Goal: Task Accomplishment & Management: Use online tool/utility

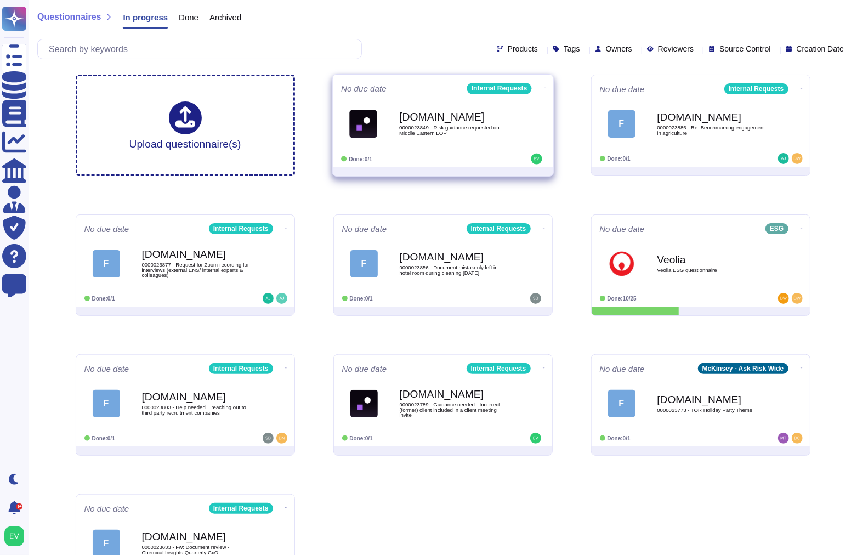
click at [434, 160] on div "Done: 0/1" at bounding box center [409, 159] width 136 height 11
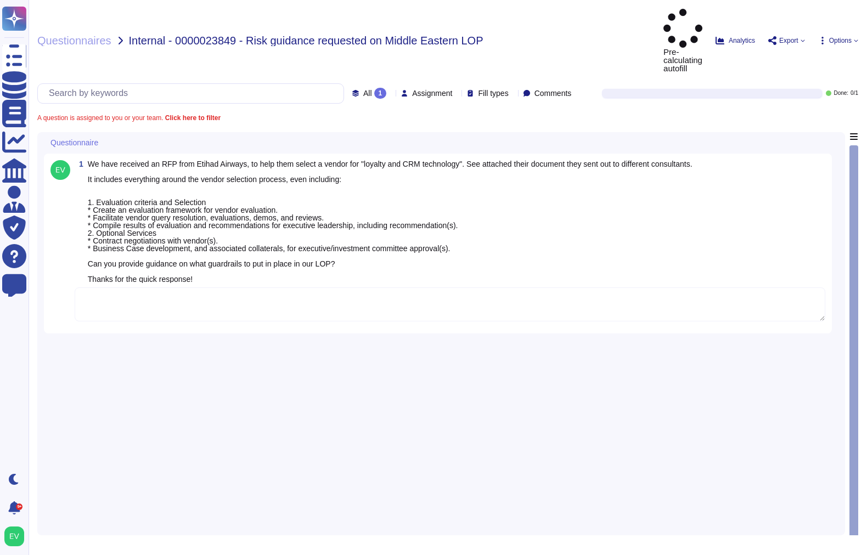
click at [239, 287] on textarea at bounding box center [450, 304] width 751 height 34
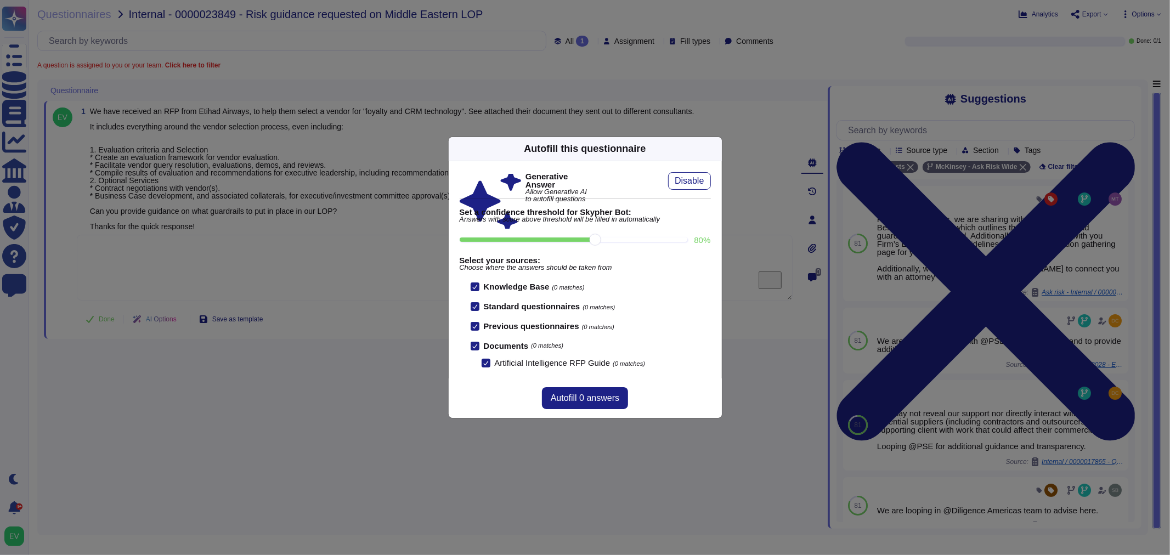
click at [702, 141] on div "Autofill this questionnaire" at bounding box center [585, 149] width 273 height 24
click at [715, 149] on icon at bounding box center [715, 149] width 0 height 0
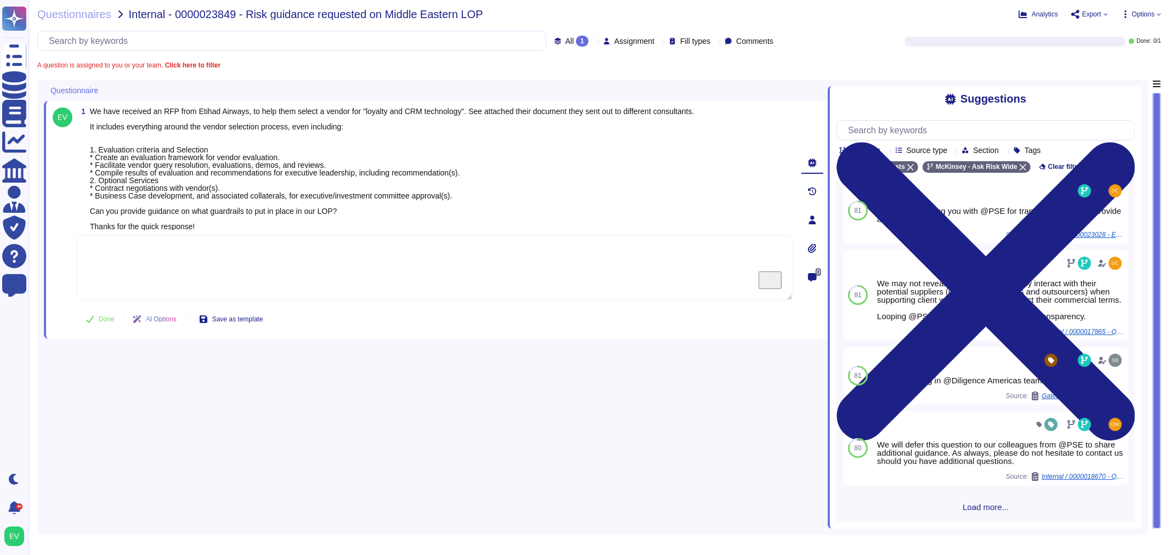
scroll to position [140, 0]
click at [158, 255] on textarea "To enrich screen reader interactions, please activate Accessibility in Grammarl…" at bounding box center [435, 268] width 716 height 66
paste textarea "Thank you for contacting the Ask Risk team (via Risk Helpdesk). Please let us k…"
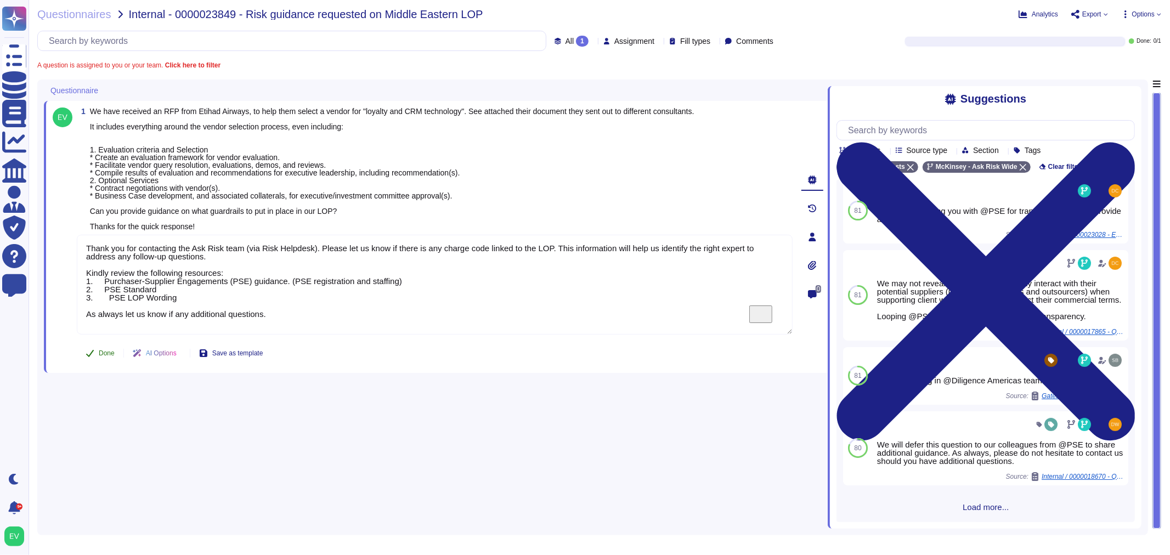
type textarea "Thank you for contacting the Ask Risk team (via Risk Helpdesk). Please let us k…"
click at [105, 350] on span "Done" at bounding box center [107, 353] width 16 height 7
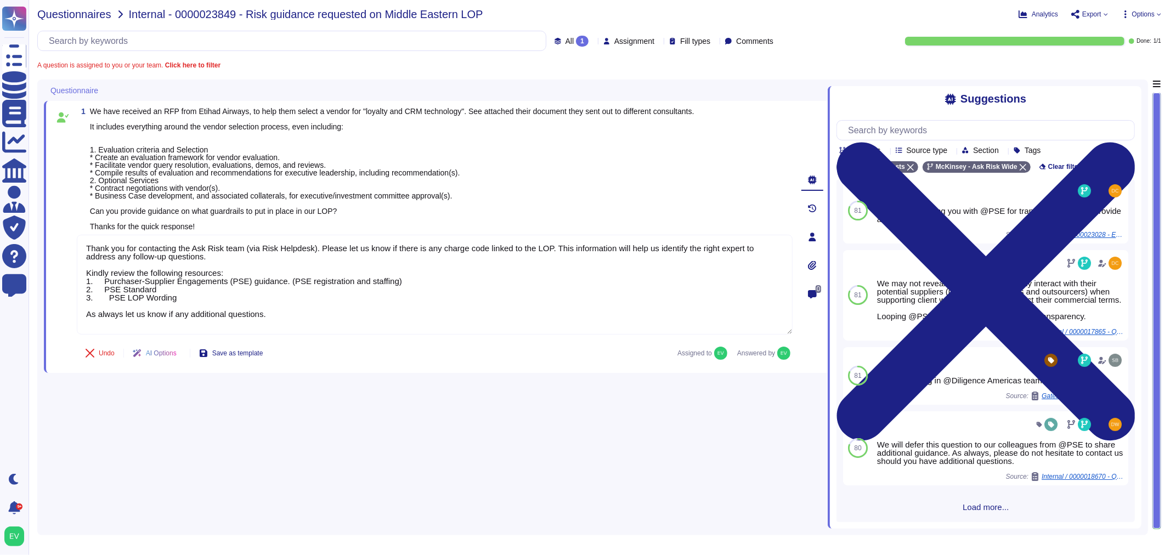
click at [77, 9] on span "Questionnaires" at bounding box center [74, 14] width 74 height 11
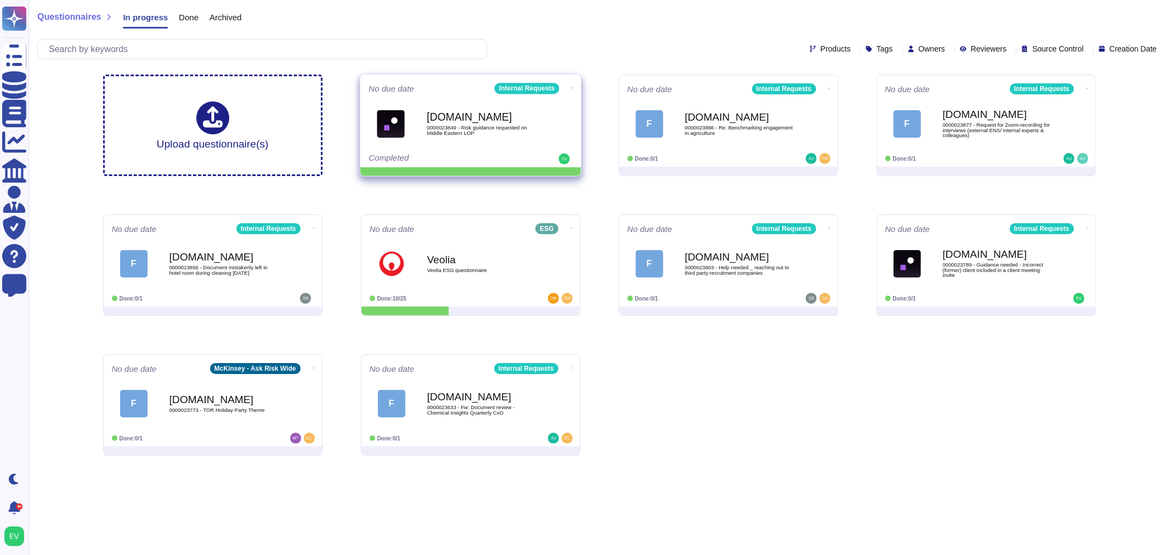
click at [492, 131] on span "0000023849 - Risk guidance requested on Middle Eastern LOP" at bounding box center [482, 130] width 111 height 10
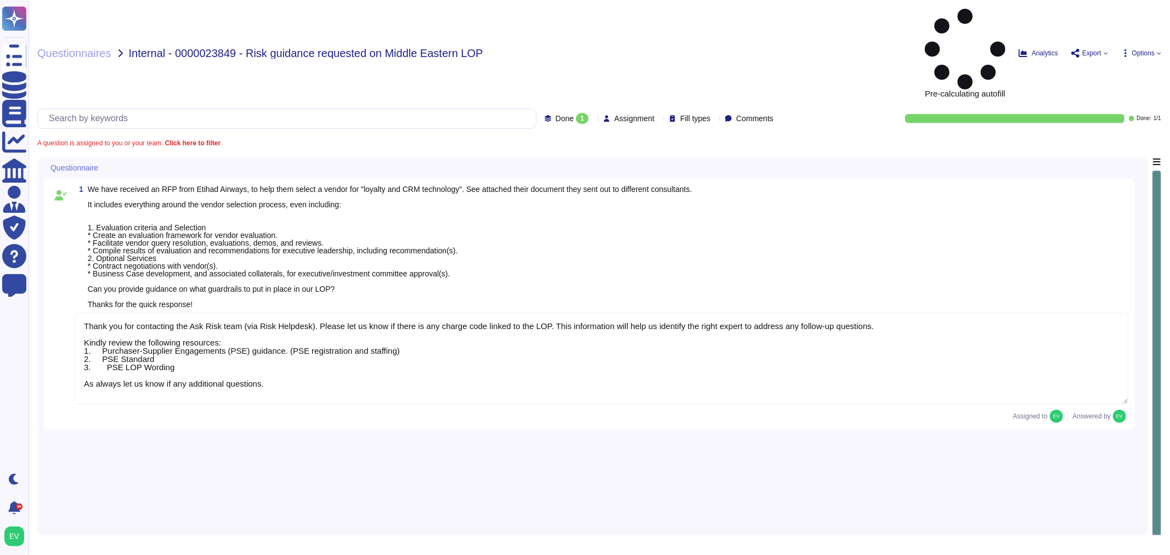
type textarea "Thank you for contacting the Ask Risk team (via Risk Helpdesk). Please let us k…"
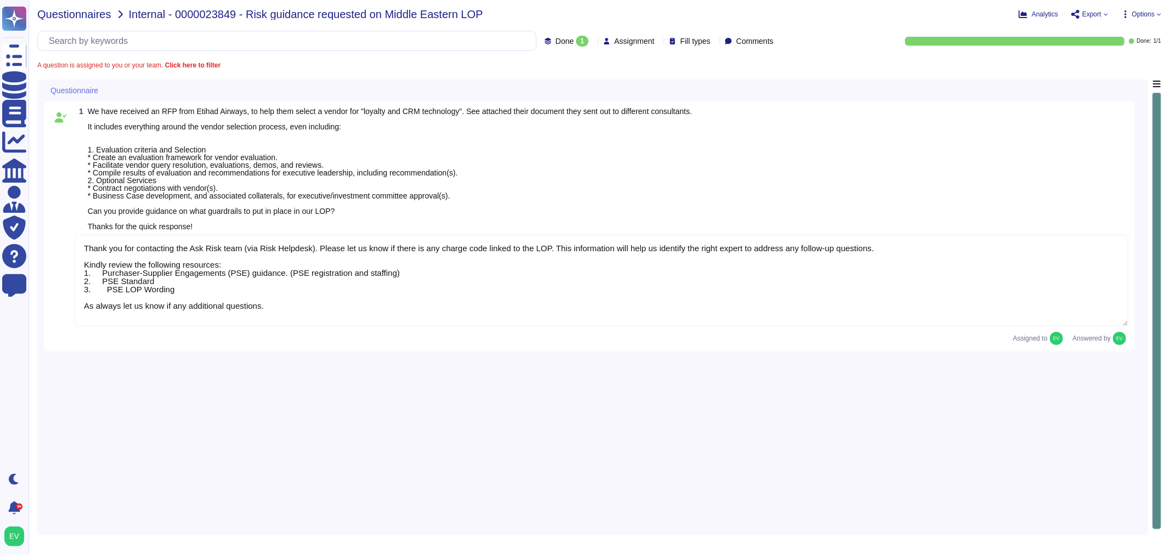
click at [75, 18] on span "Questionnaires" at bounding box center [74, 14] width 74 height 11
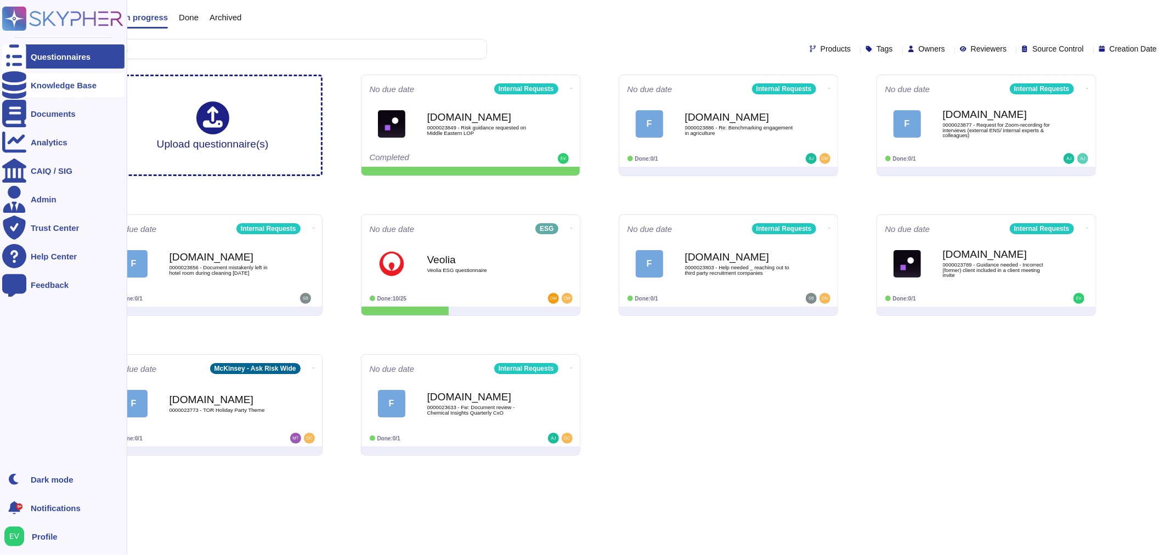
click at [41, 78] on div "Knowledge Base" at bounding box center [63, 85] width 122 height 24
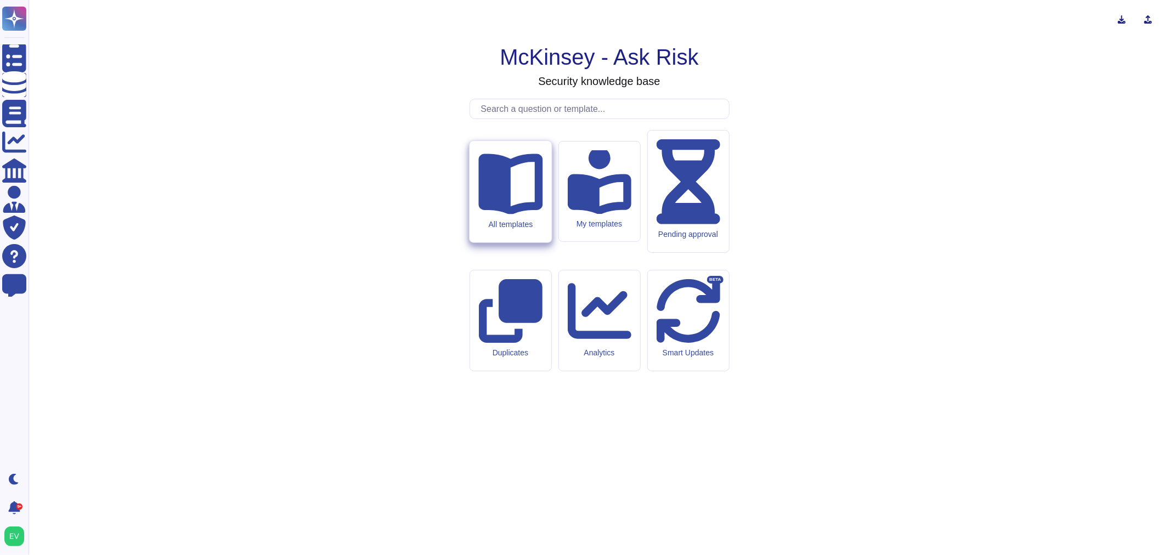
click at [534, 242] on div "All templates" at bounding box center [511, 191] width 82 height 101
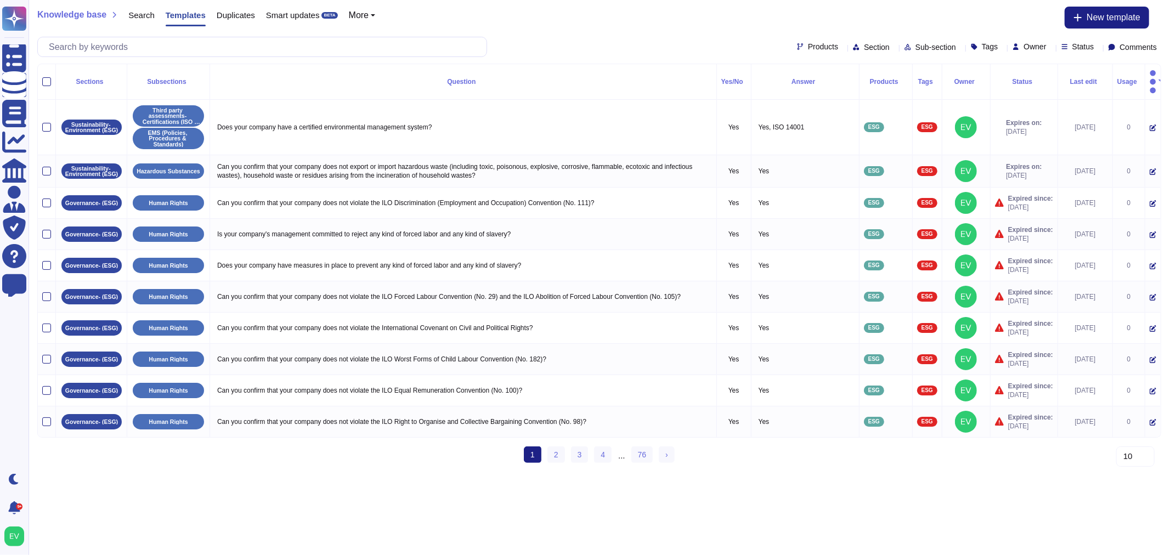
click at [360, 12] on span "More" at bounding box center [359, 15] width 20 height 9
click at [552, 22] on div "Knowledge base Search Templates Duplicates Smart updates BETA More Sections Pro…" at bounding box center [599, 18] width 1124 height 22
click at [848, 52] on div "Products Section Sub-section Tags Owner Status Comments" at bounding box center [599, 47] width 1124 height 20
click at [864, 43] on span "Section" at bounding box center [877, 47] width 26 height 8
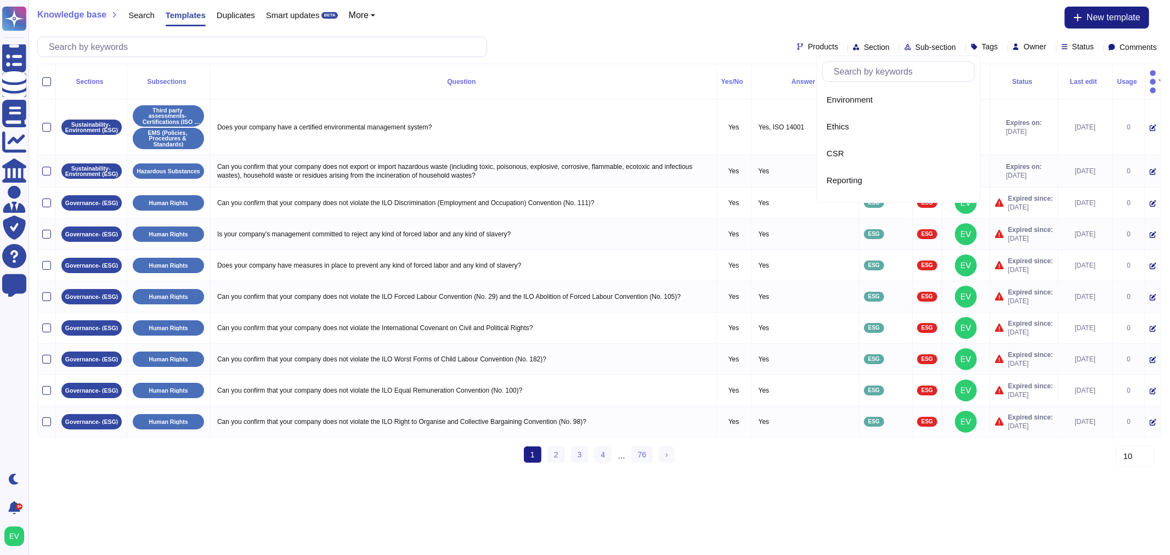
click at [866, 45] on span "Owner" at bounding box center [1035, 47] width 22 height 8
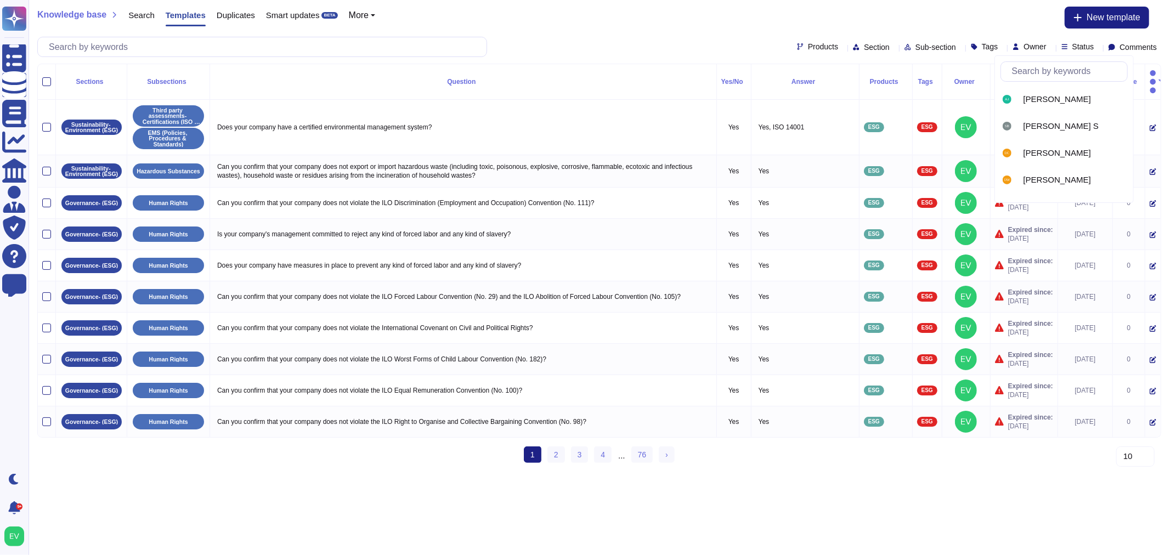
click at [866, 14] on div "Knowledge base Search Templates Duplicates Smart updates BETA More Sections Pro…" at bounding box center [599, 18] width 1124 height 22
click at [866, 48] on icon at bounding box center [1098, 48] width 0 height 0
click at [866, 47] on span "Comments" at bounding box center [1138, 47] width 37 height 8
click at [866, 4] on div "Knowledge base Search Templates Duplicates Smart updates BETA More Sections Pro…" at bounding box center [600, 32] width 1142 height 64
click at [47, 77] on div at bounding box center [46, 81] width 9 height 9
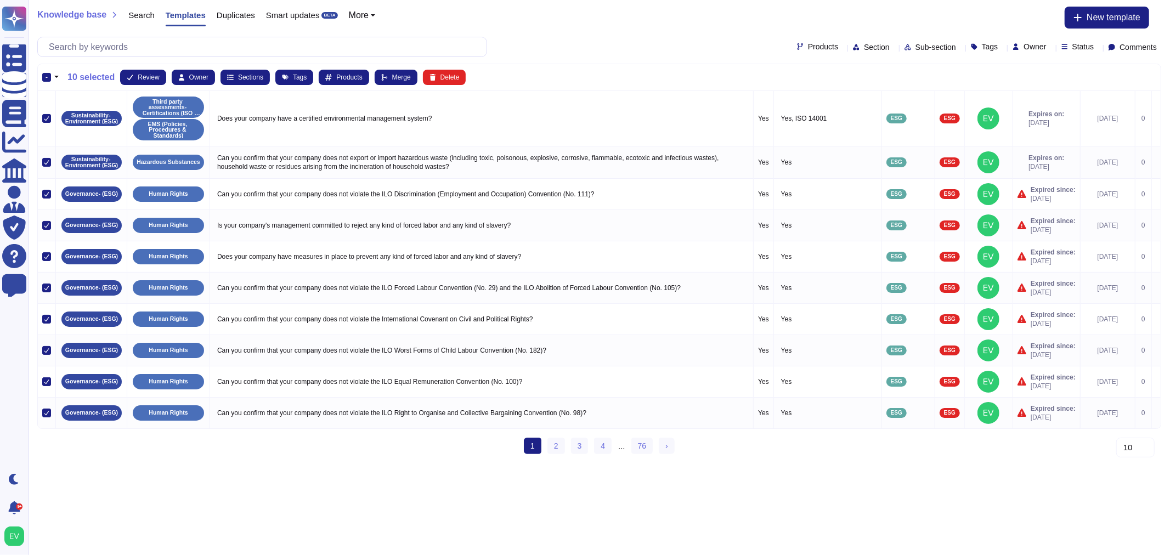
click at [45, 79] on div "-" at bounding box center [46, 77] width 9 height 9
click at [0, 0] on input "-" at bounding box center [0, 0] width 0 height 0
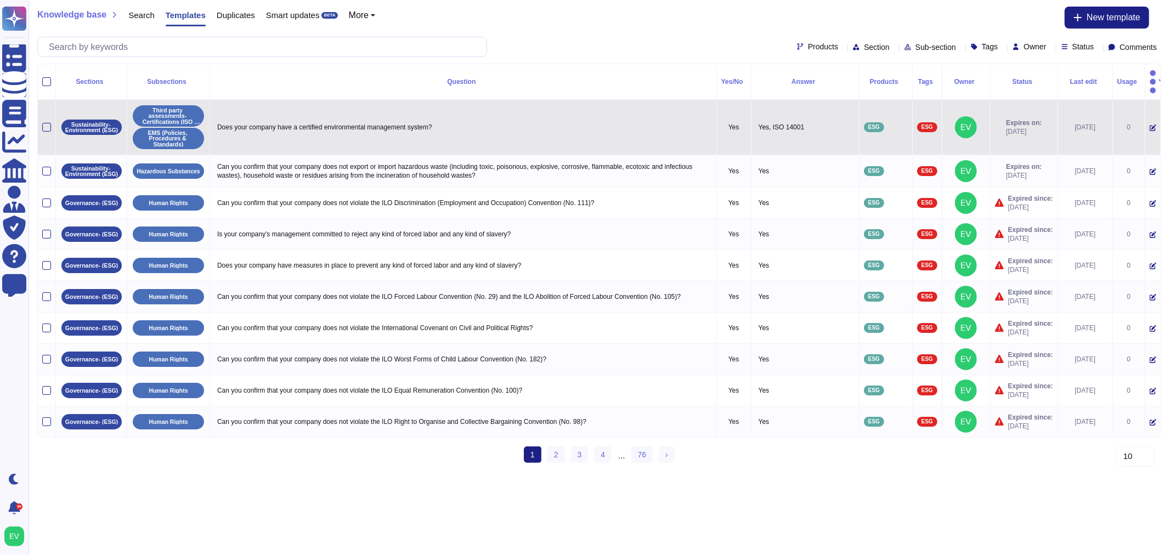
click at [357, 128] on td "Does your company have a certified environmental management system?" at bounding box center [463, 127] width 507 height 55
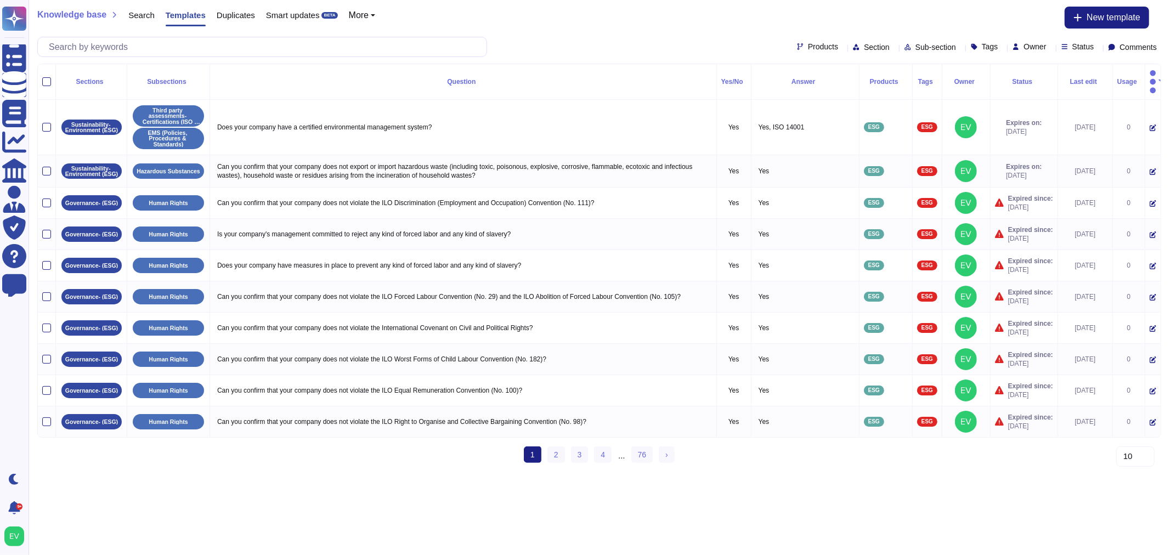
click at [125, 20] on div "Search" at bounding box center [135, 18] width 37 height 22
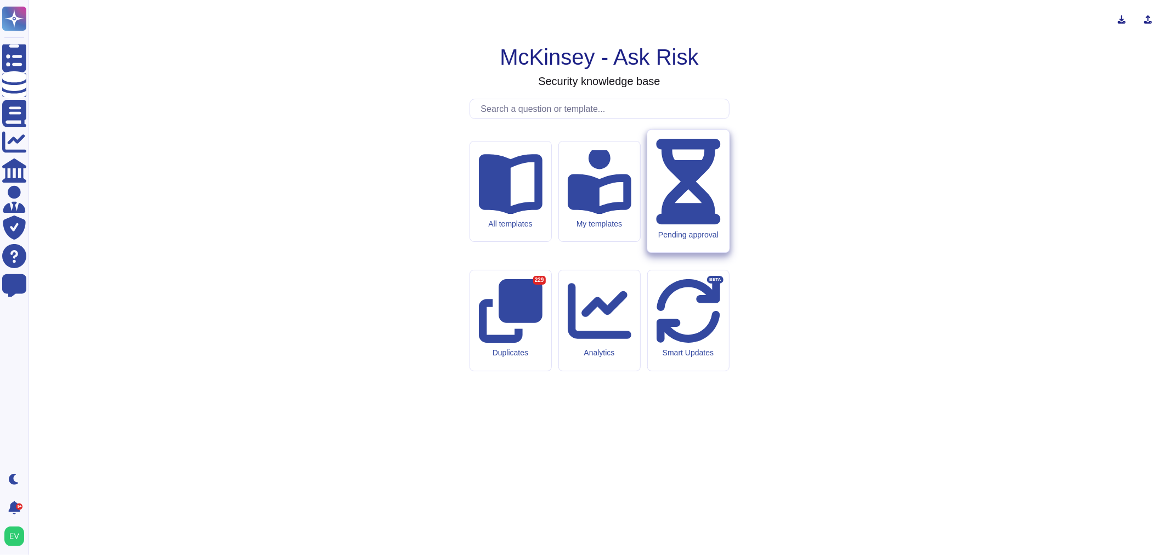
click at [704, 253] on div "Pending approval" at bounding box center [688, 191] width 82 height 123
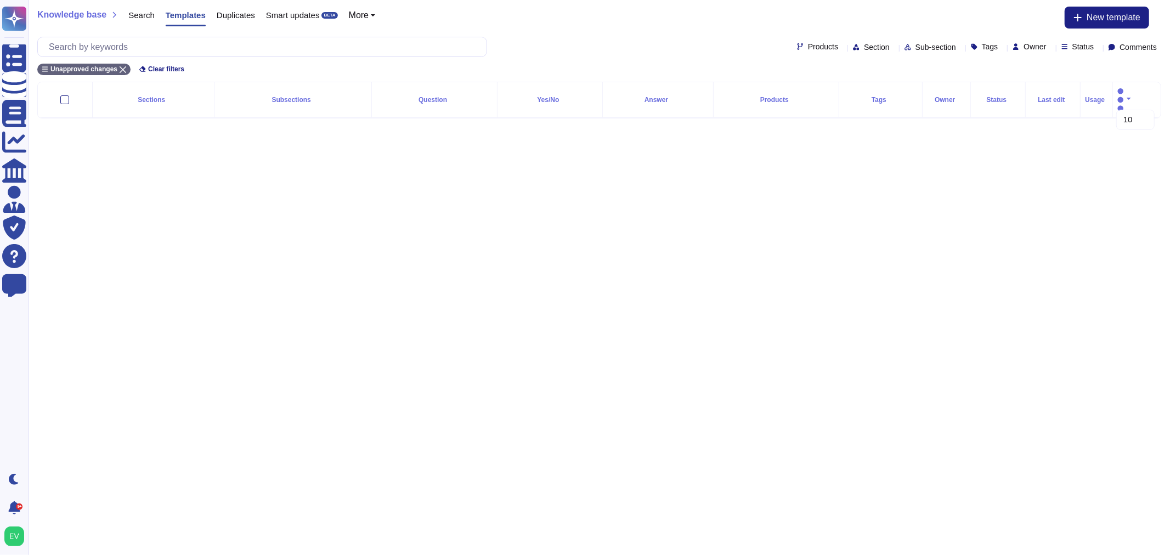
click at [143, 17] on span "Search" at bounding box center [141, 15] width 26 height 8
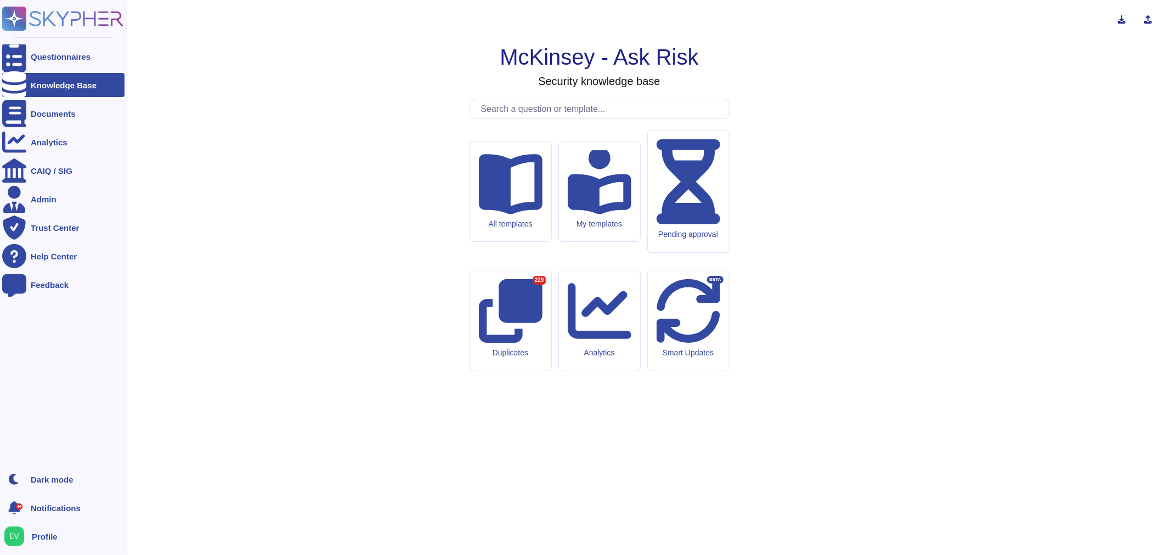
click at [44, 506] on span "Notifications" at bounding box center [56, 508] width 50 height 8
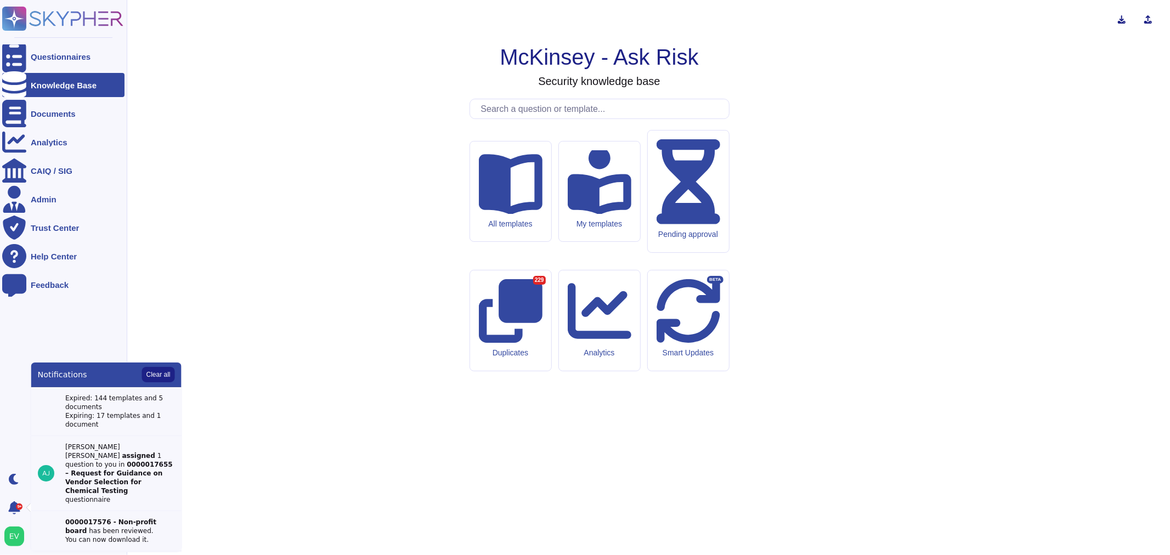
click at [33, 341] on ul "Questionnaires Knowledge Base Documents Analytics CAIQ / SIG Admin Trust Center…" at bounding box center [63, 252] width 122 height 416
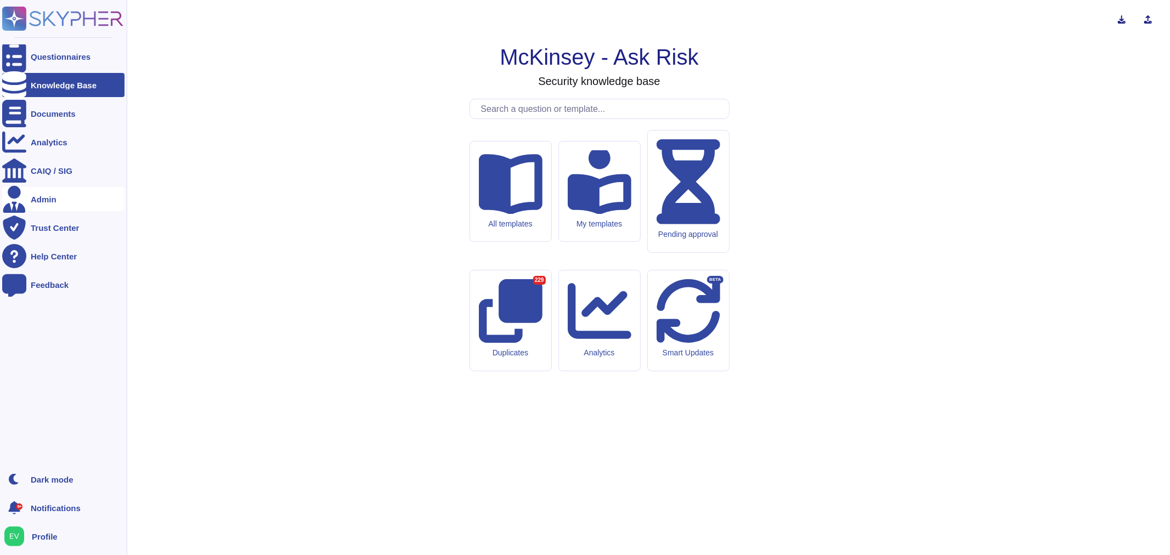
click at [46, 201] on div "Admin" at bounding box center [44, 199] width 26 height 8
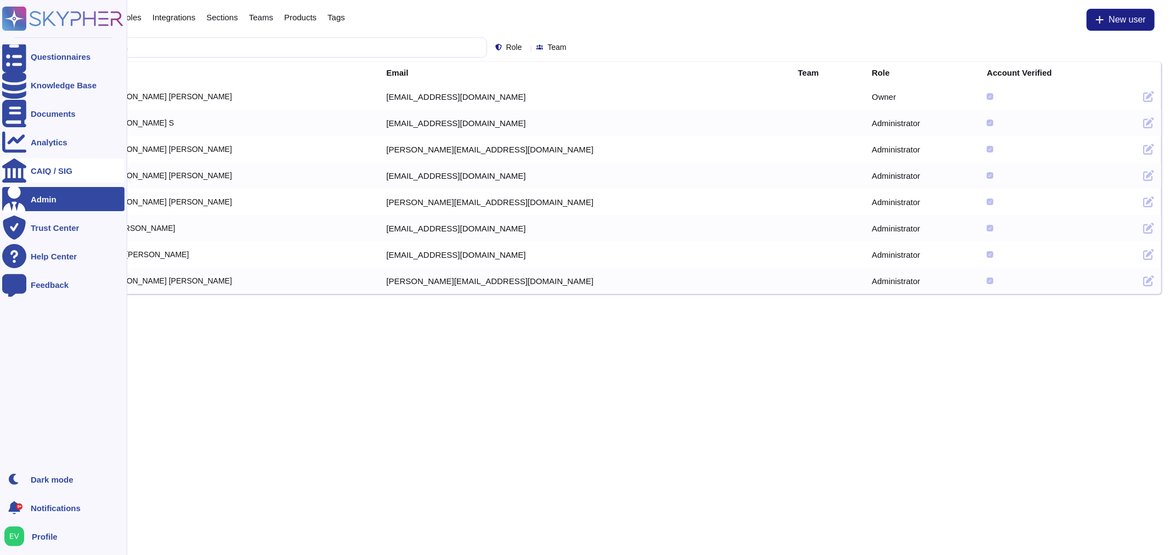
click at [80, 166] on div "CAIQ / SIG" at bounding box center [63, 171] width 122 height 24
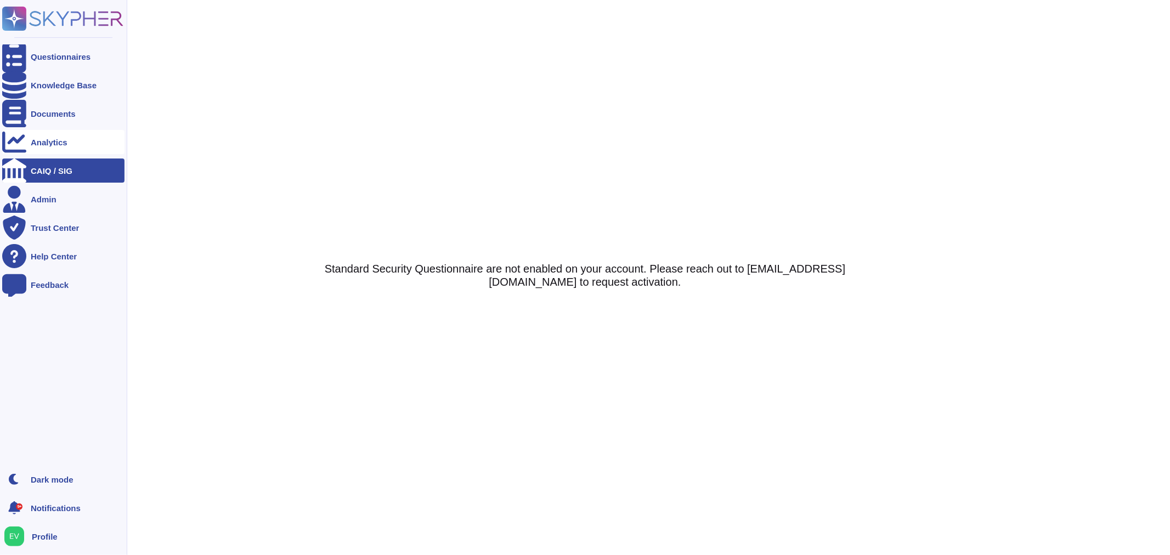
click at [64, 140] on div "Analytics" at bounding box center [49, 142] width 37 height 8
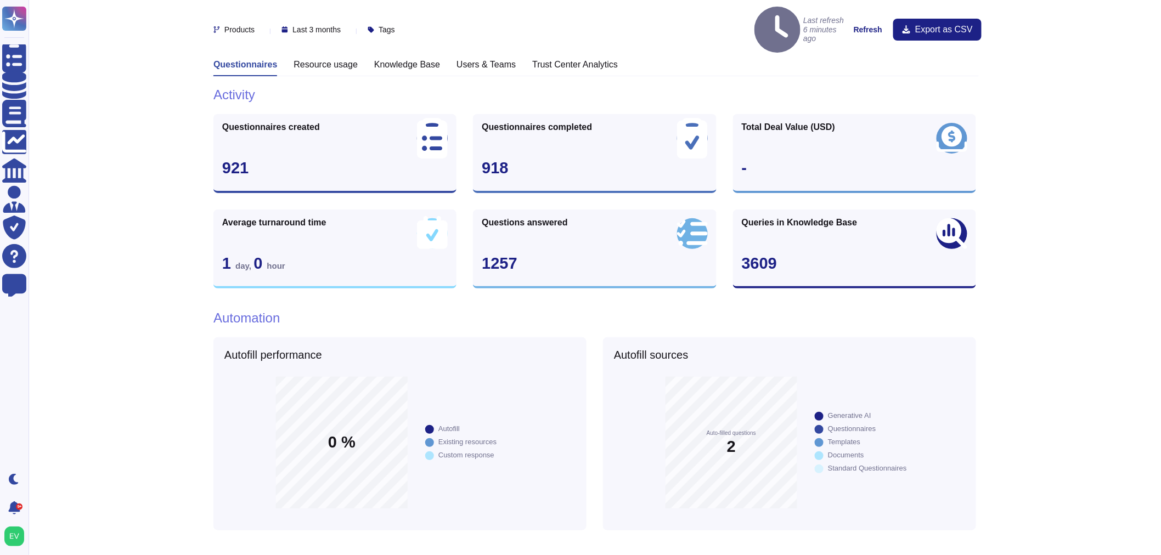
click at [393, 59] on h3 "Knowledge Base" at bounding box center [407, 64] width 66 height 10
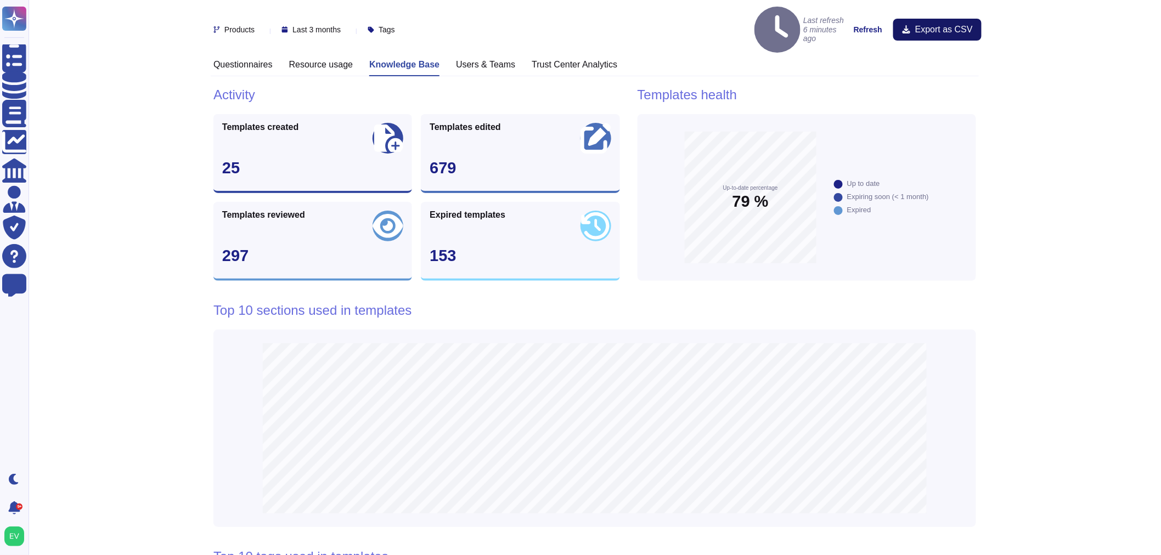
click at [866, 24] on button "Export as CSV" at bounding box center [937, 30] width 88 height 22
click at [314, 59] on h3 "Resource usage" at bounding box center [321, 64] width 64 height 10
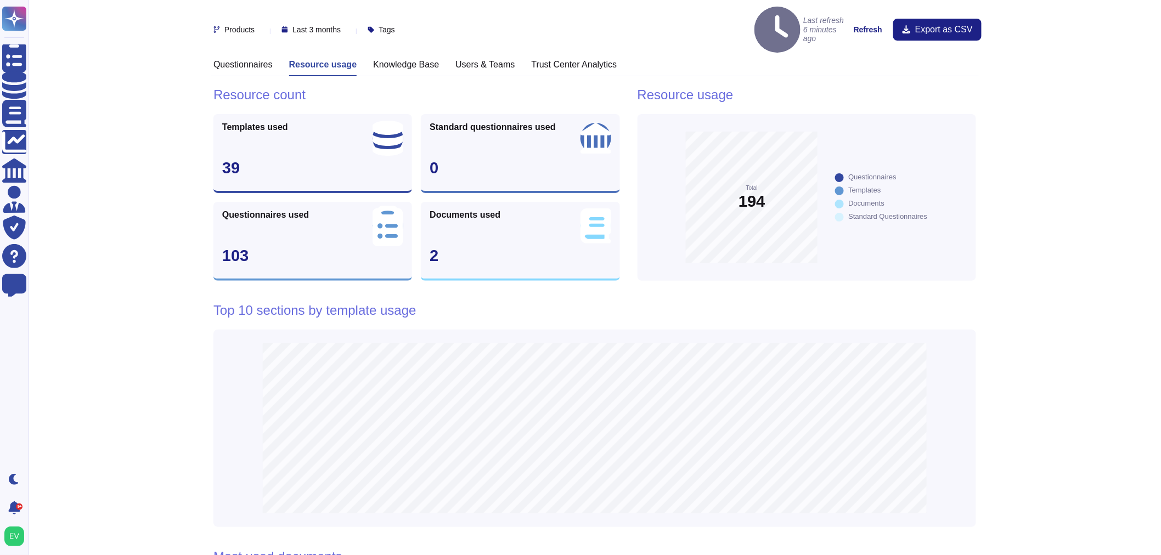
click at [338, 26] on span "Last 3 months" at bounding box center [316, 30] width 48 height 8
click at [434, 18] on div "Last refresh 6 minutes ago Refresh Export as CSV" at bounding box center [690, 30] width 582 height 46
